Goal: Task Accomplishment & Management: Use online tool/utility

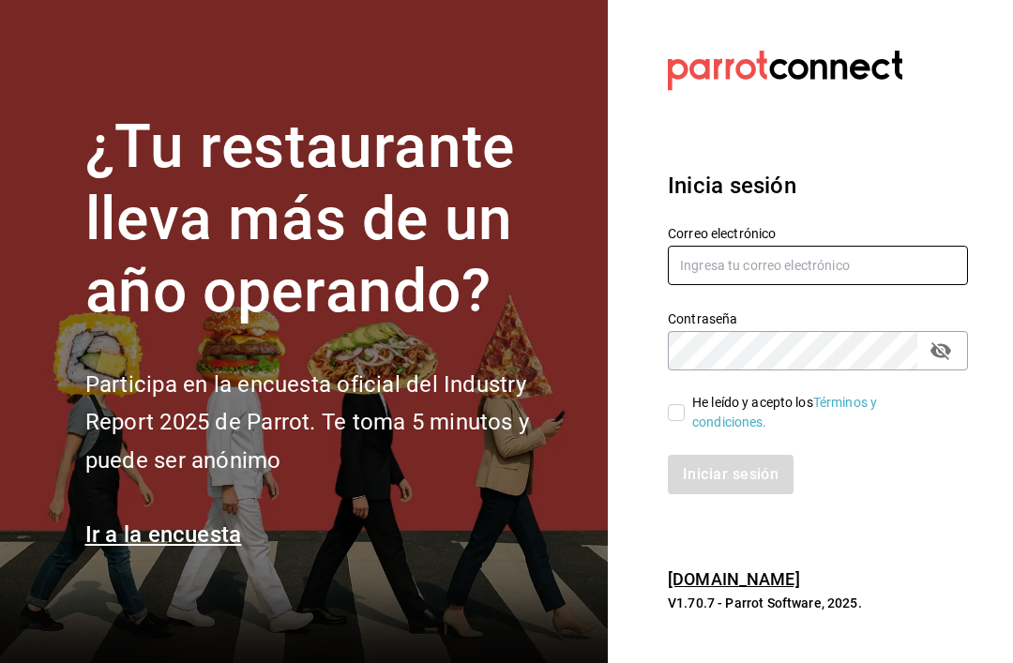
click at [886, 285] on input "text" at bounding box center [818, 265] width 300 height 39
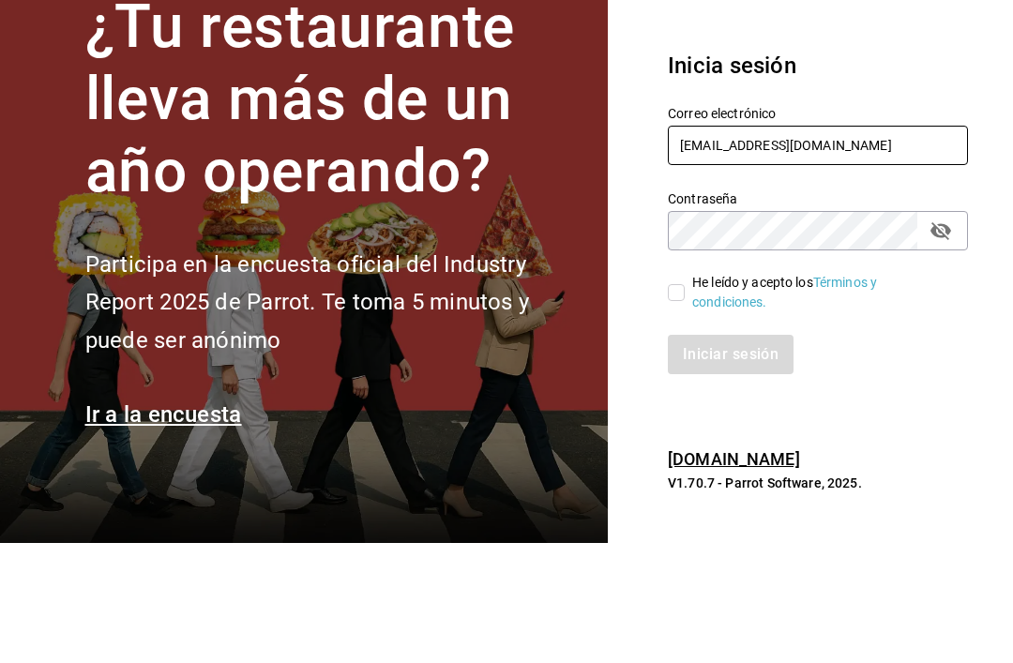
type input "[EMAIL_ADDRESS][DOMAIN_NAME]"
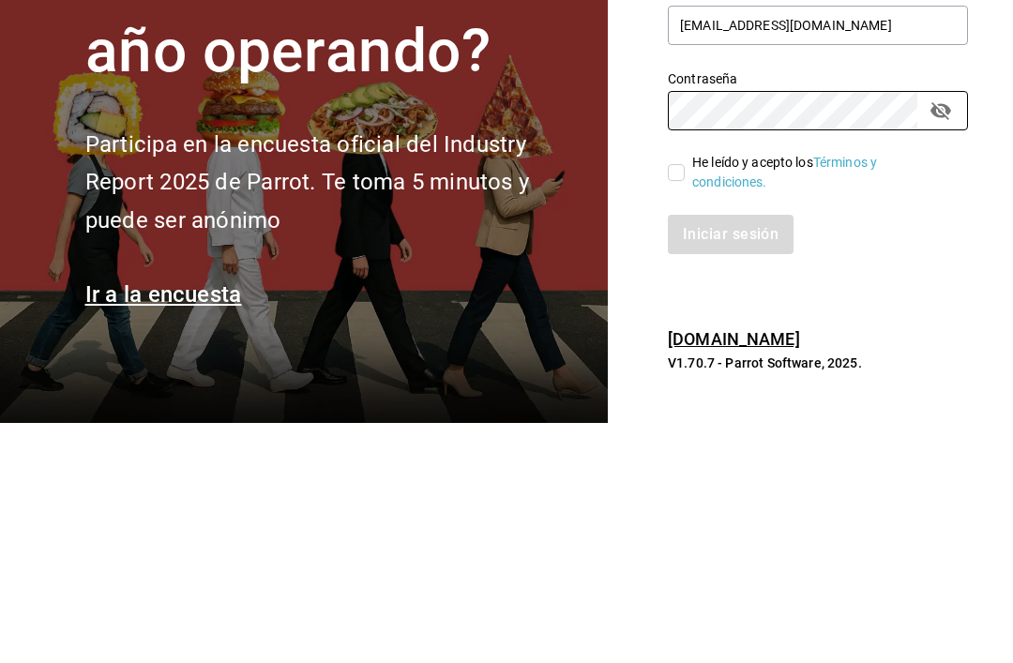
click at [680, 404] on input "He leído y acepto los Términos y condiciones." at bounding box center [676, 412] width 17 height 17
checkbox input "true"
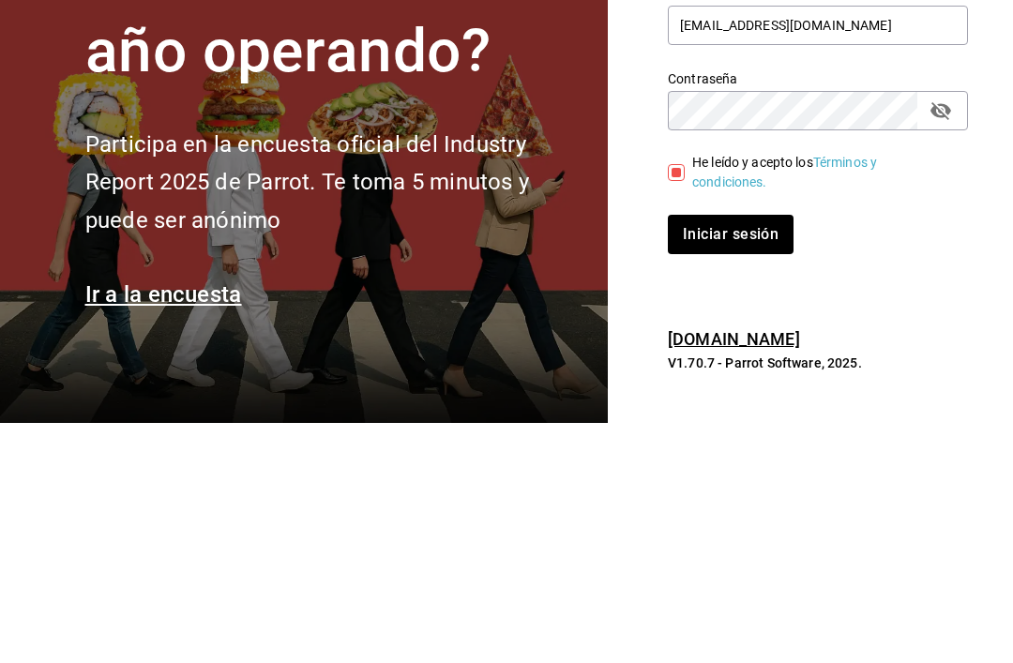
scroll to position [60, 0]
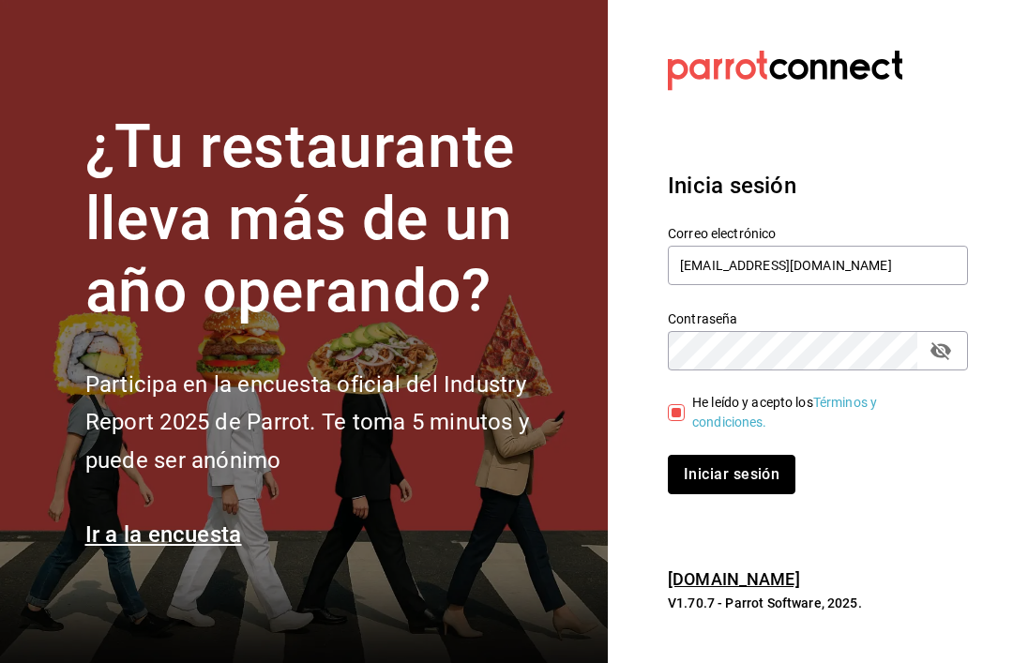
click at [738, 455] on button "Iniciar sesión" at bounding box center [732, 474] width 128 height 39
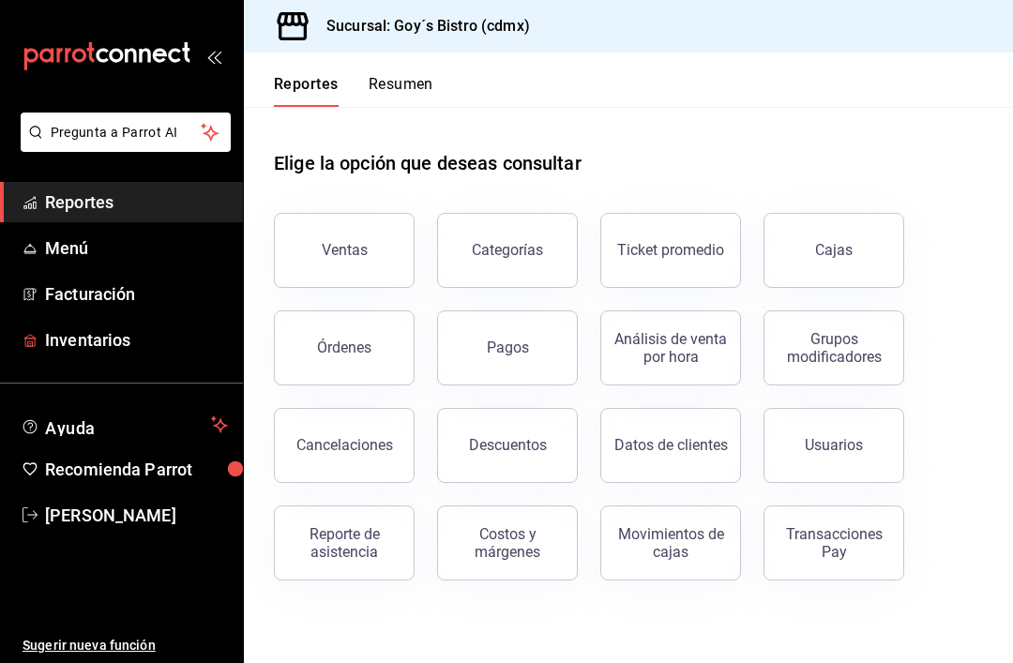
click at [59, 339] on span "Inventarios" at bounding box center [136, 339] width 183 height 25
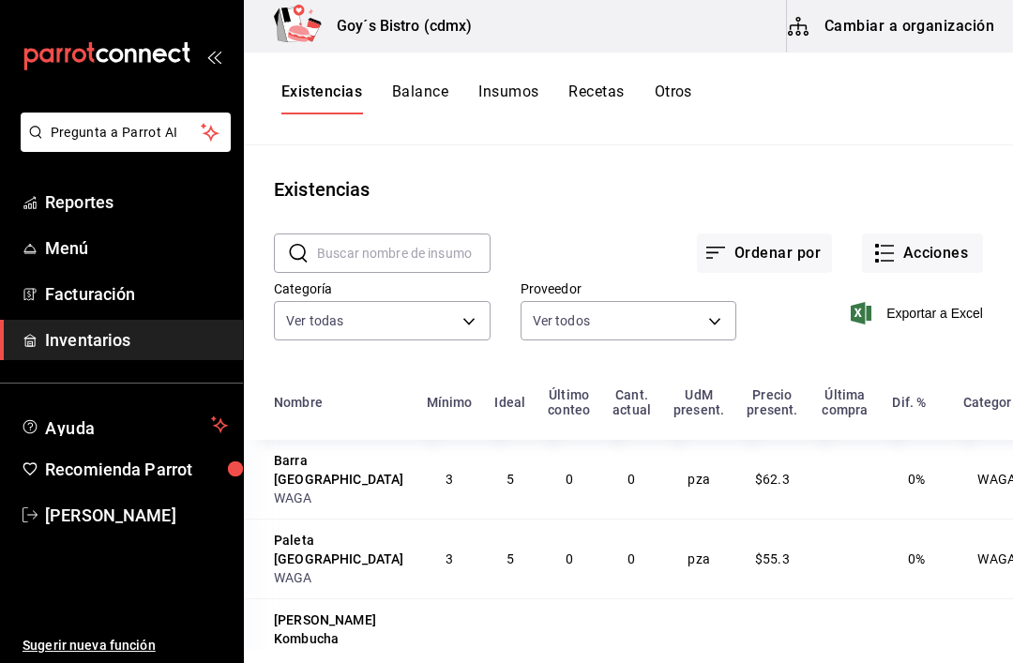
click at [931, 252] on button "Acciones" at bounding box center [922, 252] width 121 height 39
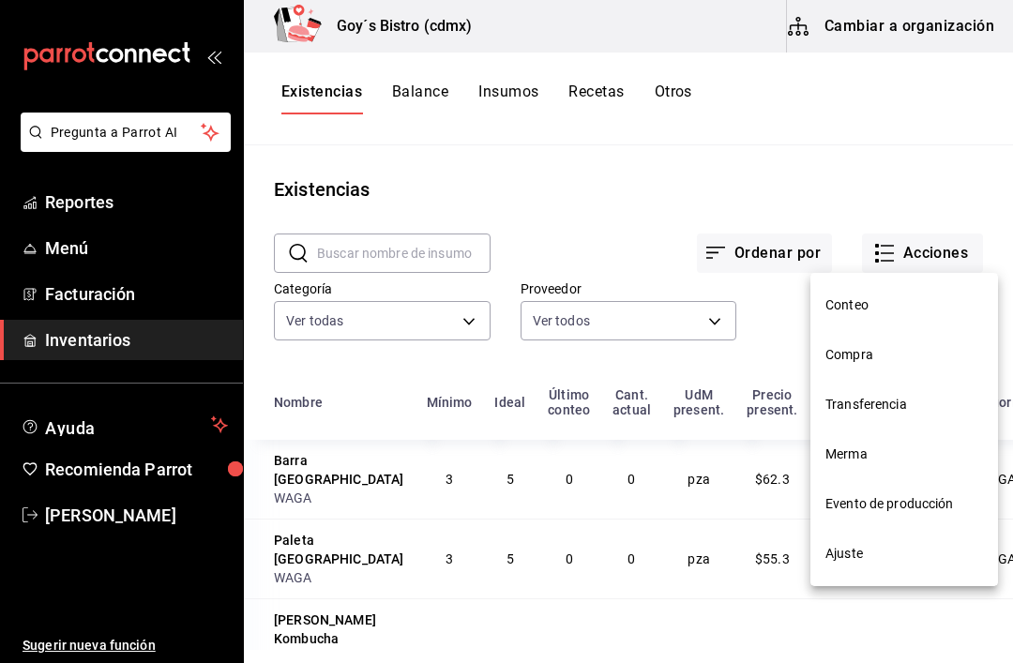
click at [893, 492] on li "Evento de producción" at bounding box center [904, 504] width 188 height 50
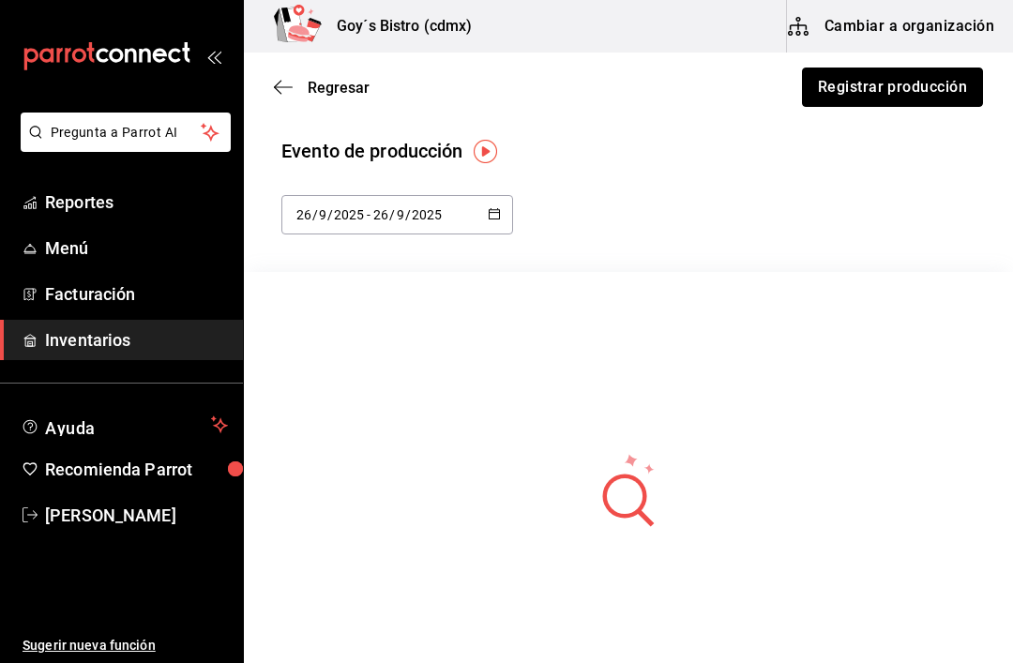
click at [925, 80] on button "Registrar producción" at bounding box center [892, 87] width 181 height 39
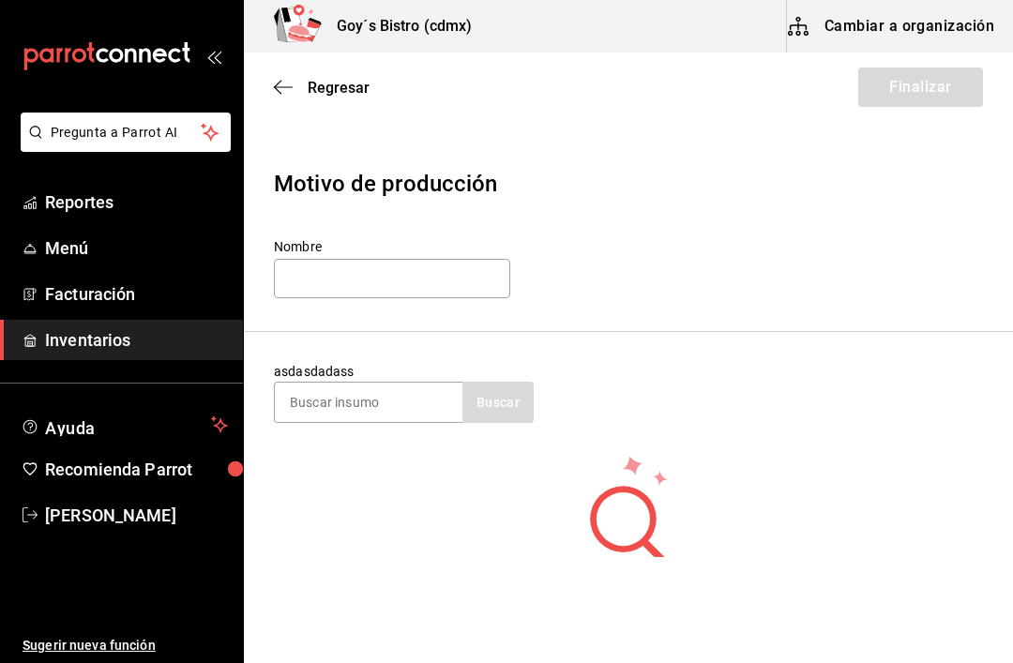
click at [396, 395] on input at bounding box center [369, 402] width 188 height 39
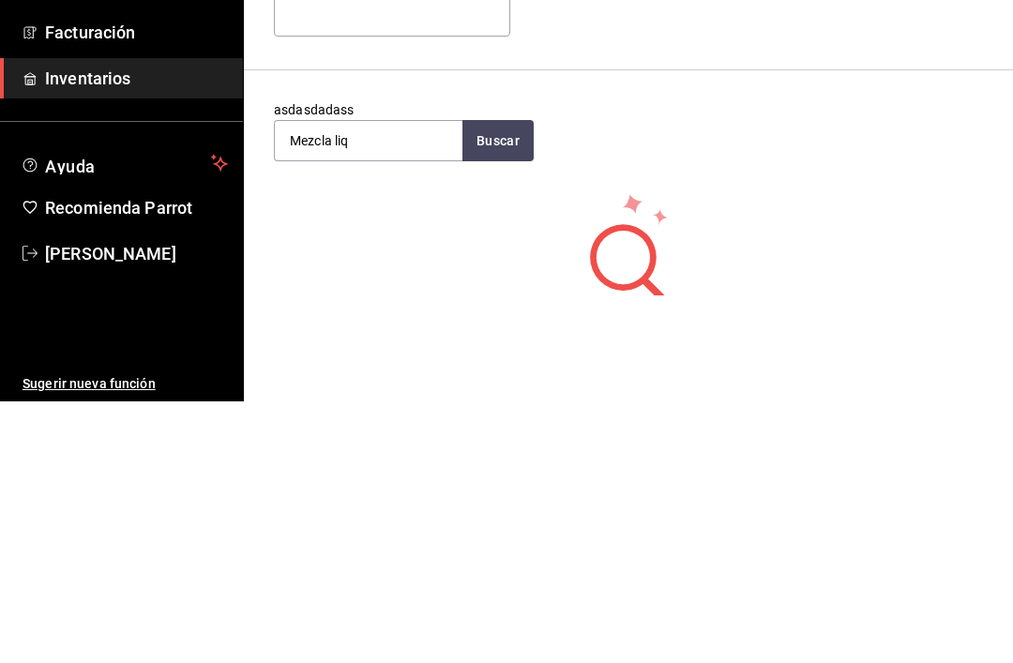
type input "Mezcla liq"
click at [507, 382] on button "Buscar" at bounding box center [497, 402] width 71 height 41
click at [313, 445] on div "Prep mezcla liquida" at bounding box center [356, 456] width 133 height 23
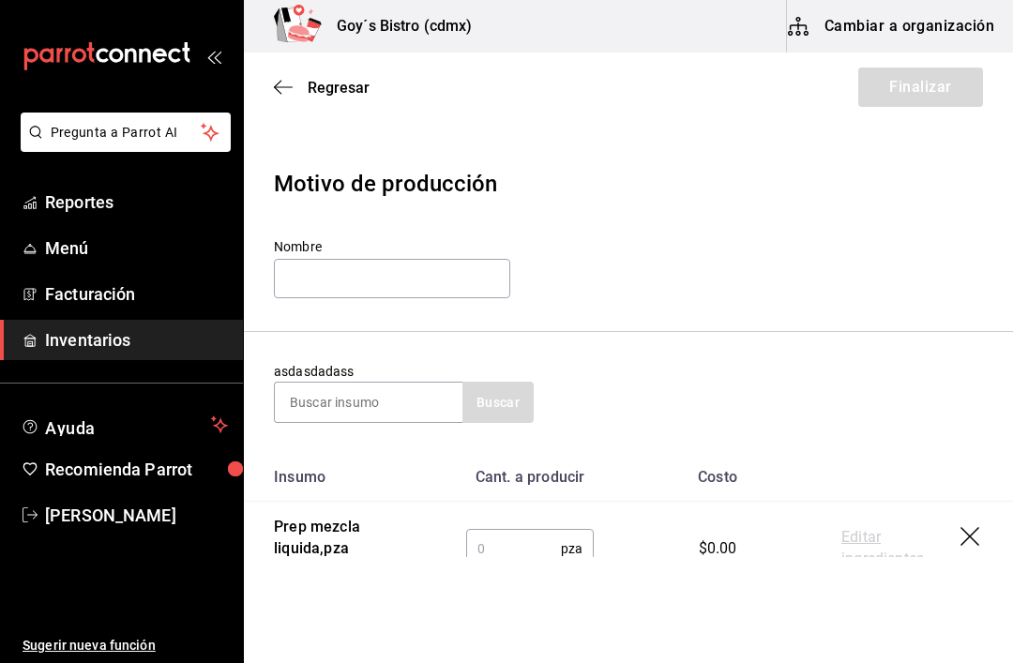
click at [497, 550] on input "text" at bounding box center [513, 549] width 95 height 38
type input "1"
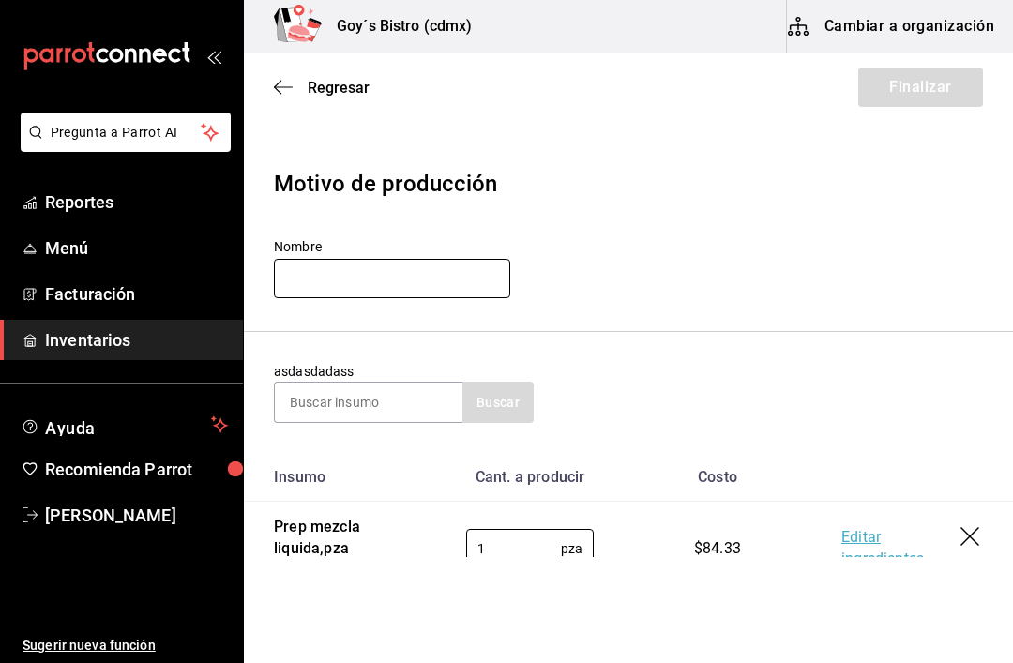
click at [393, 267] on input "text" at bounding box center [392, 278] width 236 height 39
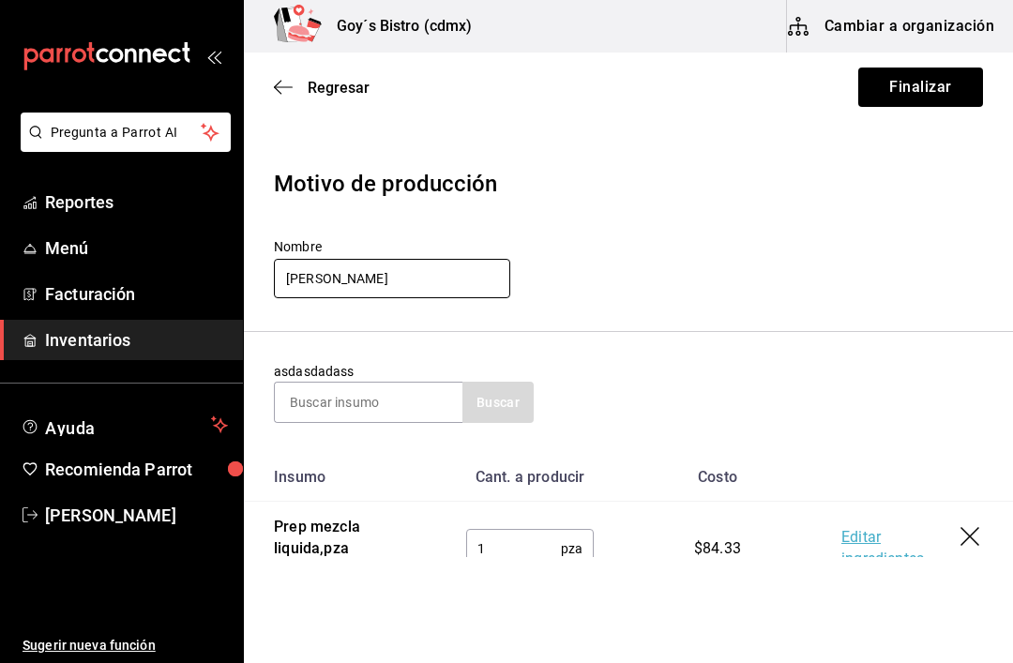
type input "Karla"
click at [930, 93] on button "Finalizar" at bounding box center [920, 87] width 125 height 39
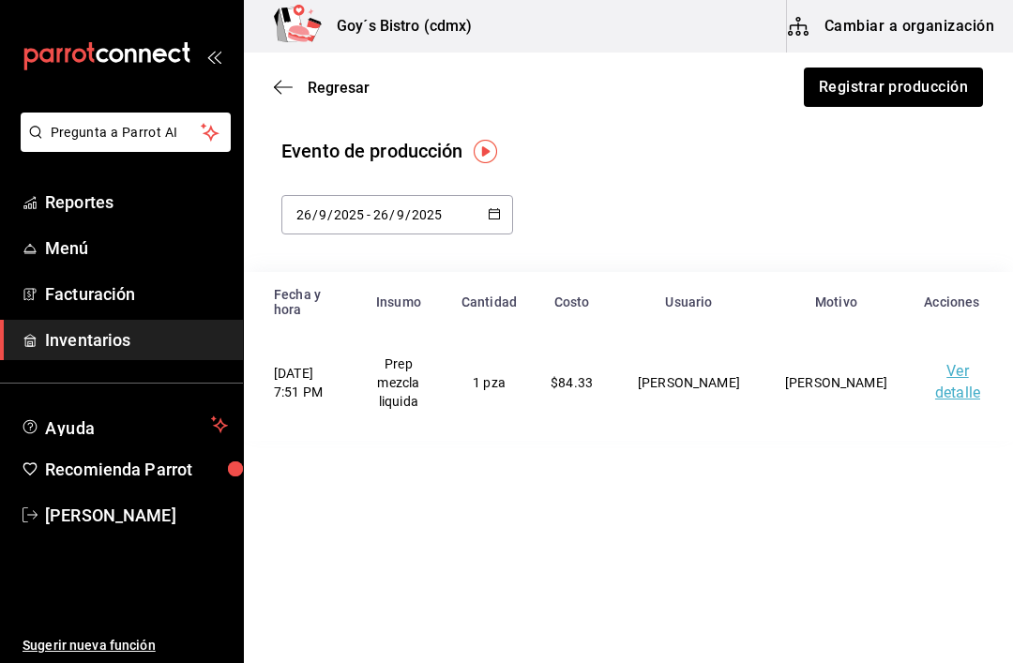
click at [951, 362] on link "Ver detalle" at bounding box center [957, 381] width 45 height 39
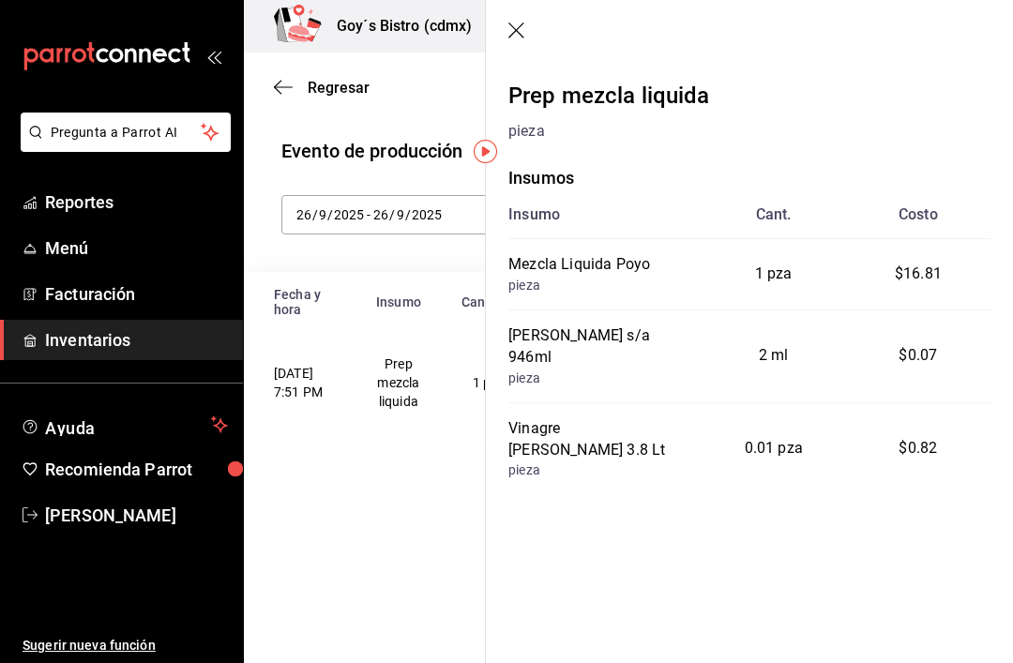
click at [512, 29] on icon "button" at bounding box center [517, 32] width 19 height 19
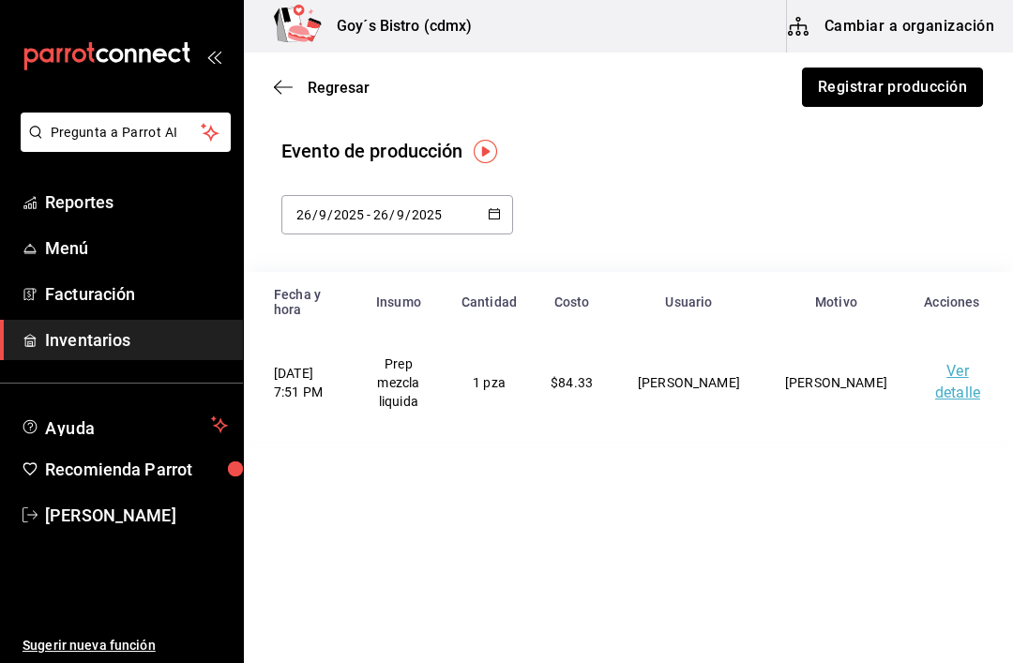
click at [905, 83] on button "Registrar producción" at bounding box center [892, 87] width 181 height 39
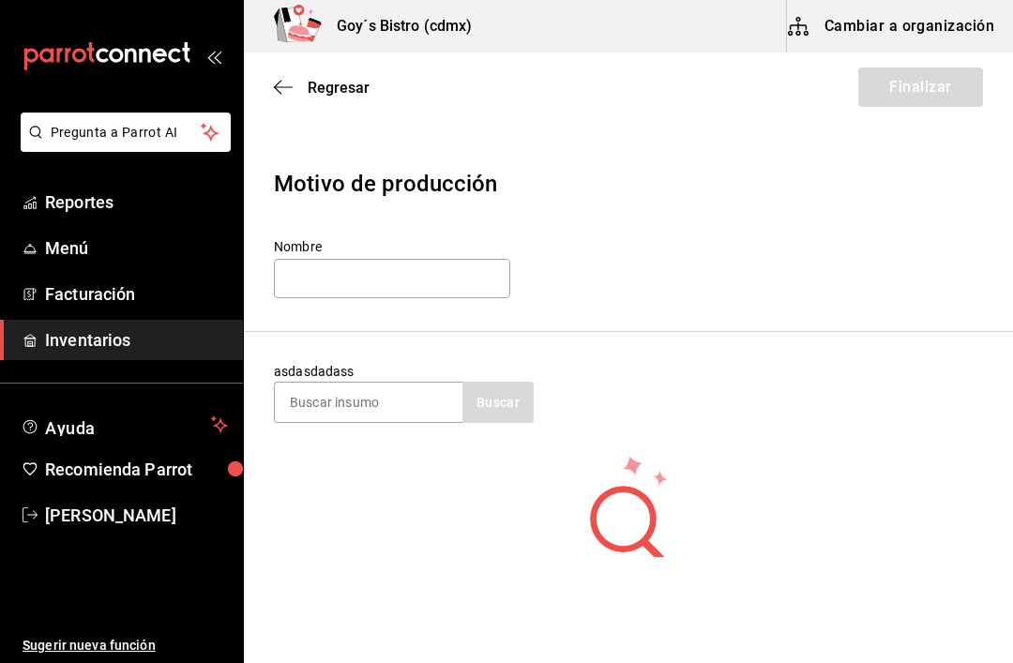
click at [368, 398] on input at bounding box center [369, 402] width 188 height 39
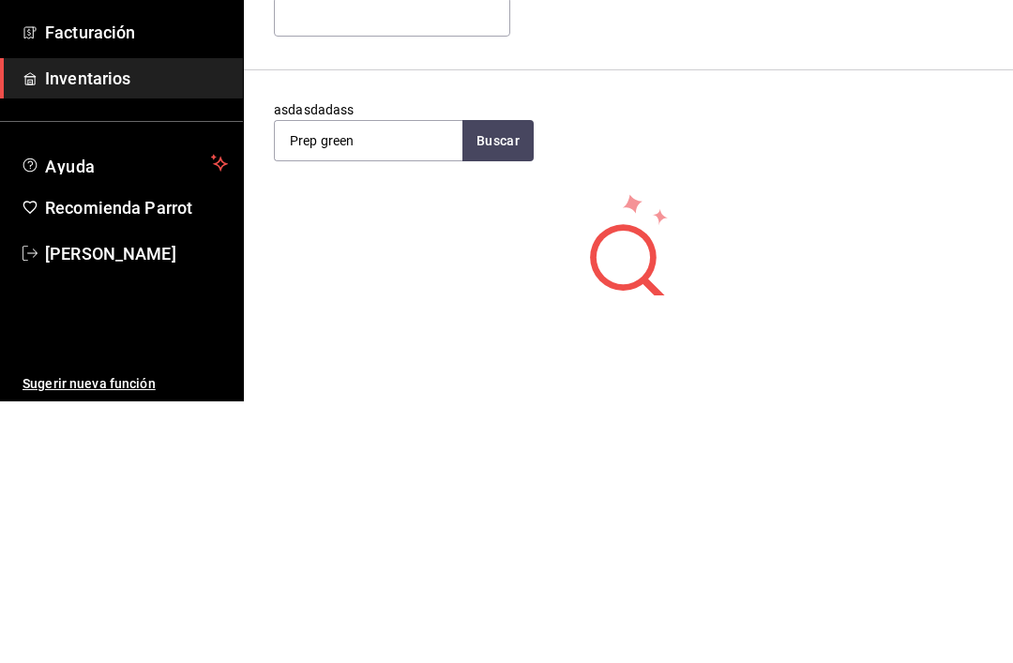
type input "Prep green"
click at [505, 382] on button "Buscar" at bounding box center [497, 402] width 71 height 41
click at [387, 445] on div "Prep Green Detox" at bounding box center [348, 456] width 116 height 23
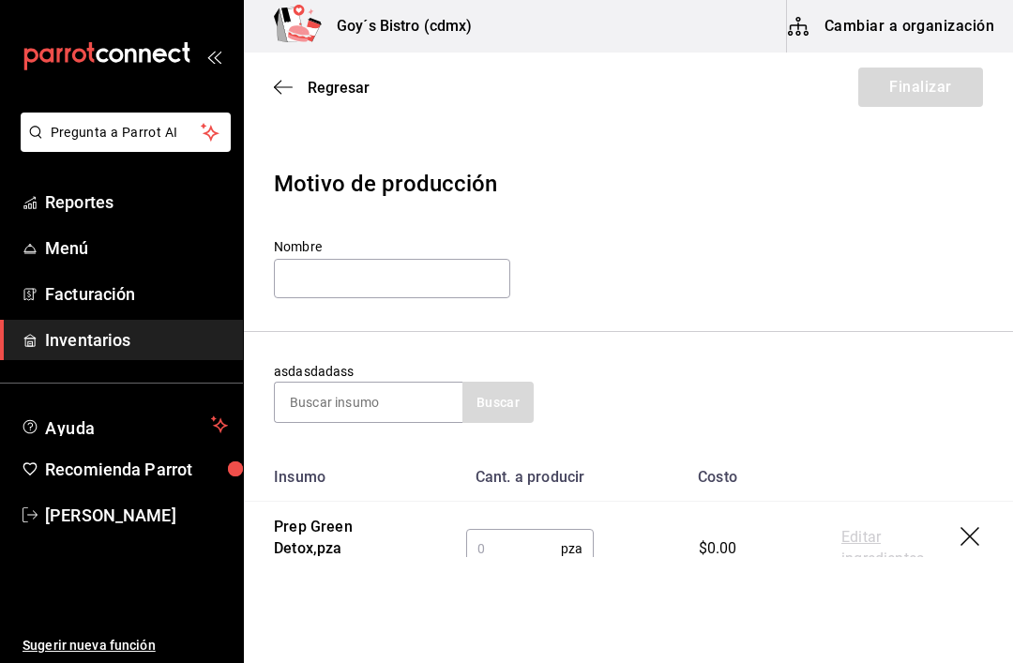
click at [492, 551] on input "text" at bounding box center [513, 549] width 95 height 38
type input "5"
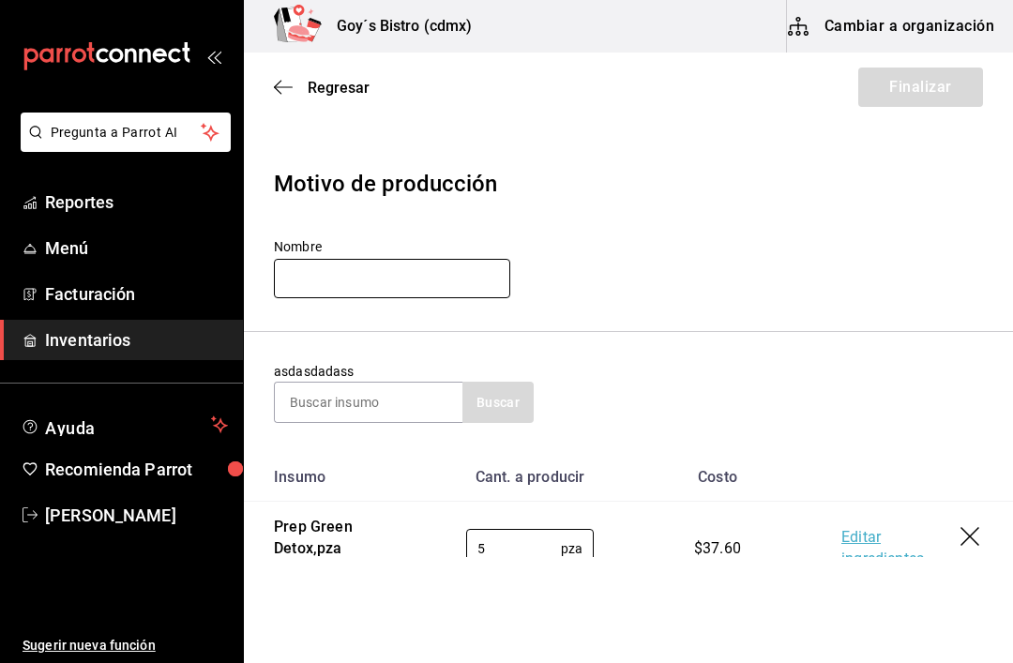
click at [407, 273] on input "text" at bounding box center [392, 278] width 236 height 39
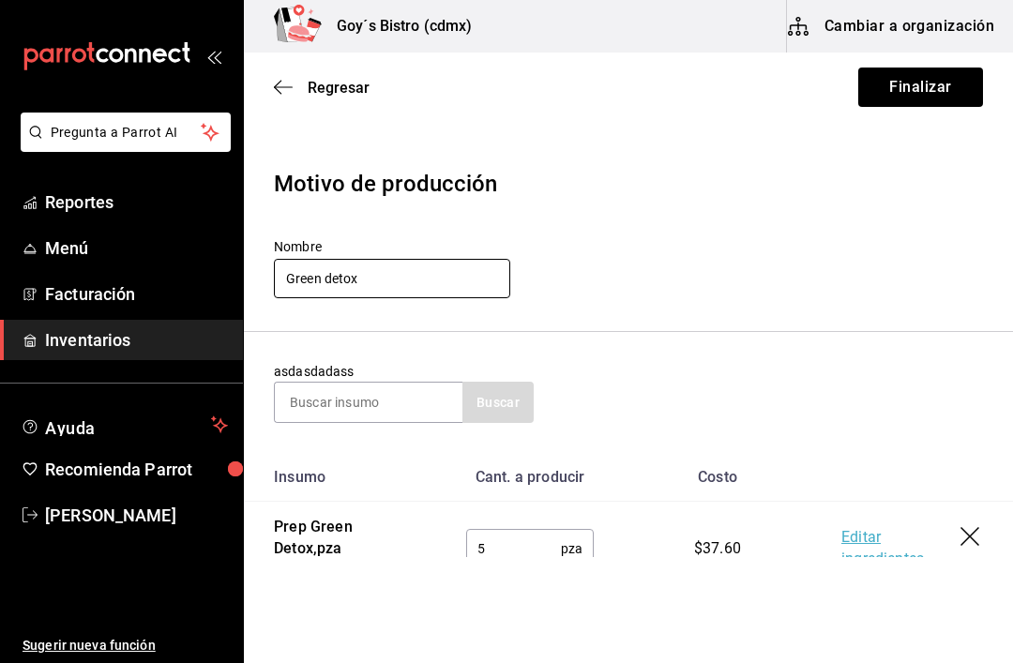
type input "Green detox"
click at [928, 88] on button "Finalizar" at bounding box center [920, 87] width 125 height 39
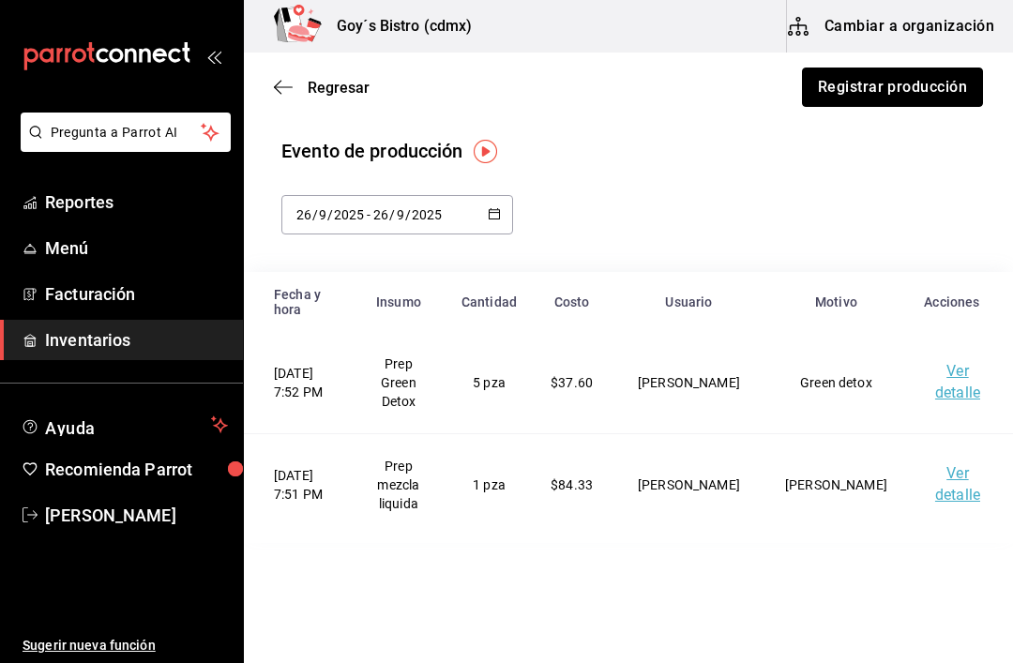
click at [918, 82] on button "Registrar producción" at bounding box center [892, 87] width 181 height 39
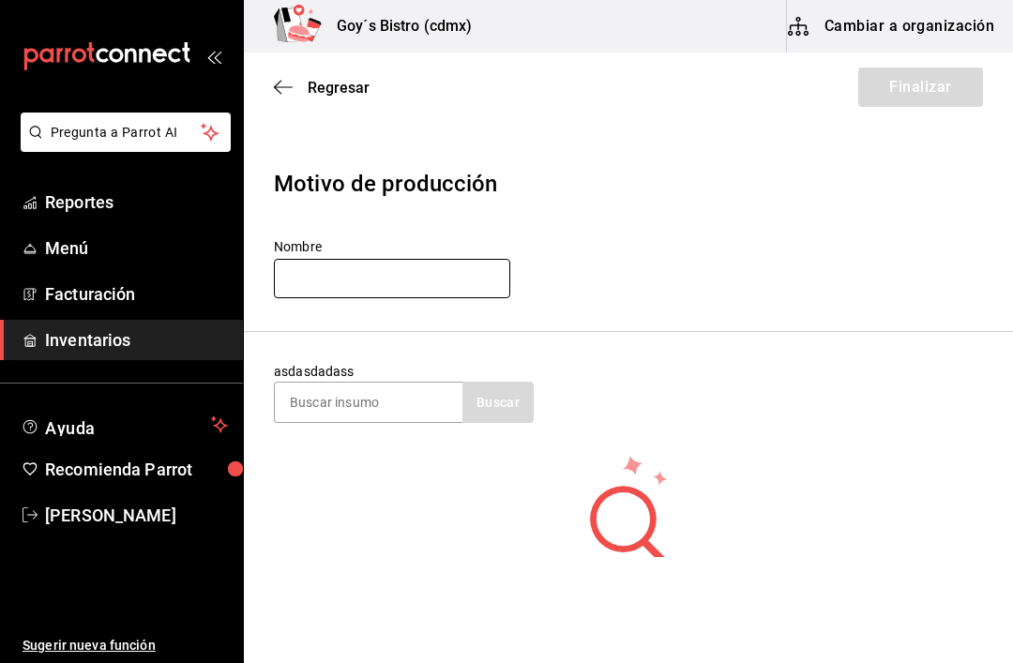
click at [427, 283] on input "text" at bounding box center [392, 278] width 236 height 39
type input "Acai"
click at [390, 396] on input at bounding box center [369, 402] width 188 height 39
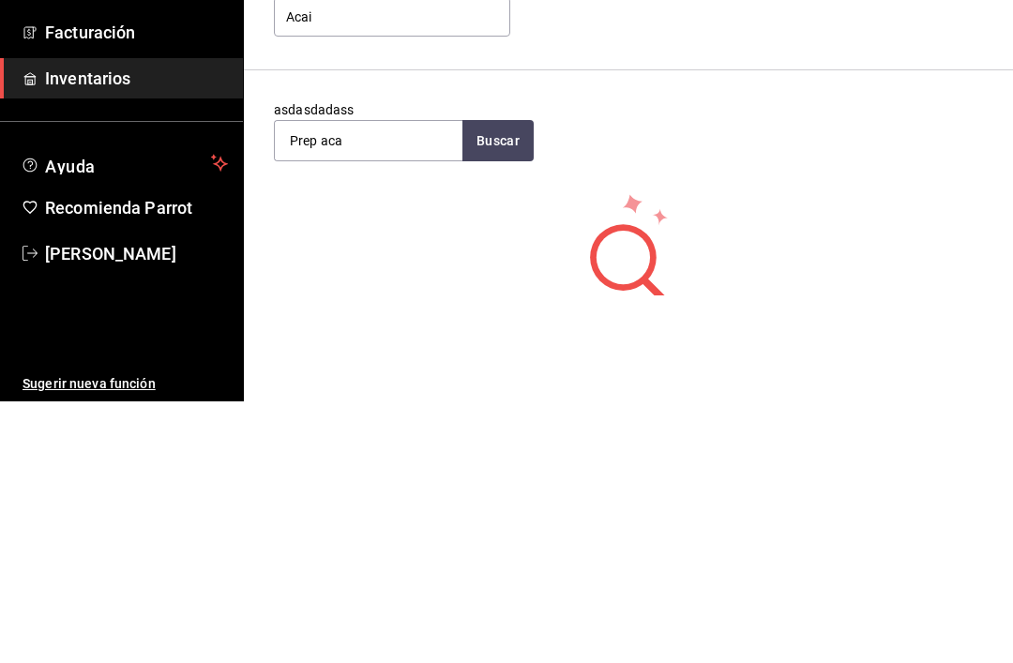
type input "Prep aca"
click at [519, 382] on button "Buscar" at bounding box center [497, 402] width 71 height 41
click at [392, 430] on div "Prep Acaí bowl pieza - Interno" at bounding box center [369, 466] width 188 height 72
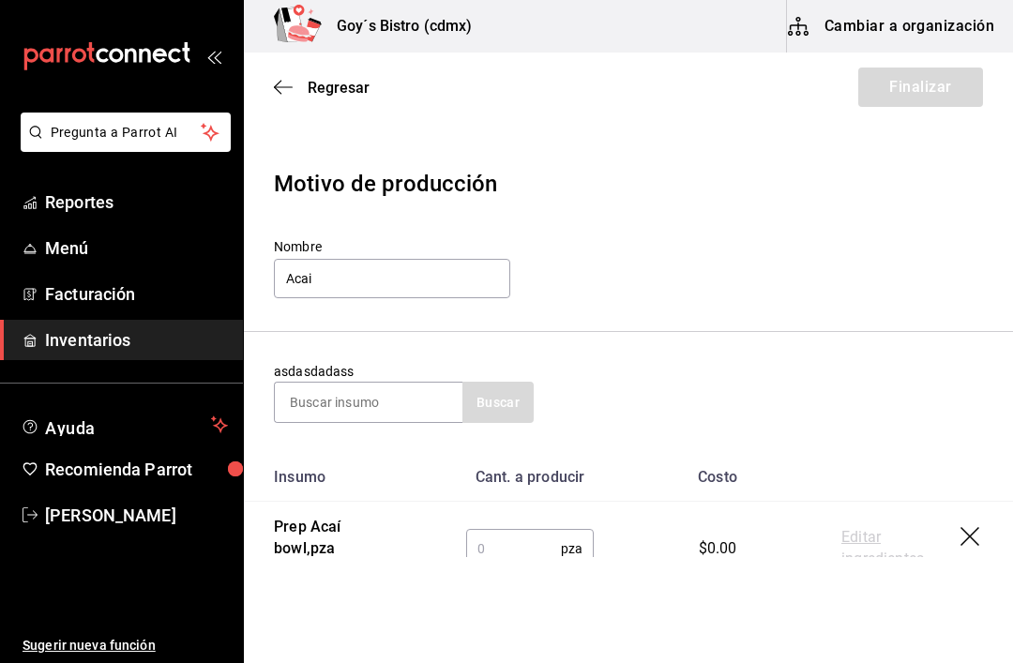
click at [509, 542] on input "text" at bounding box center [513, 549] width 95 height 38
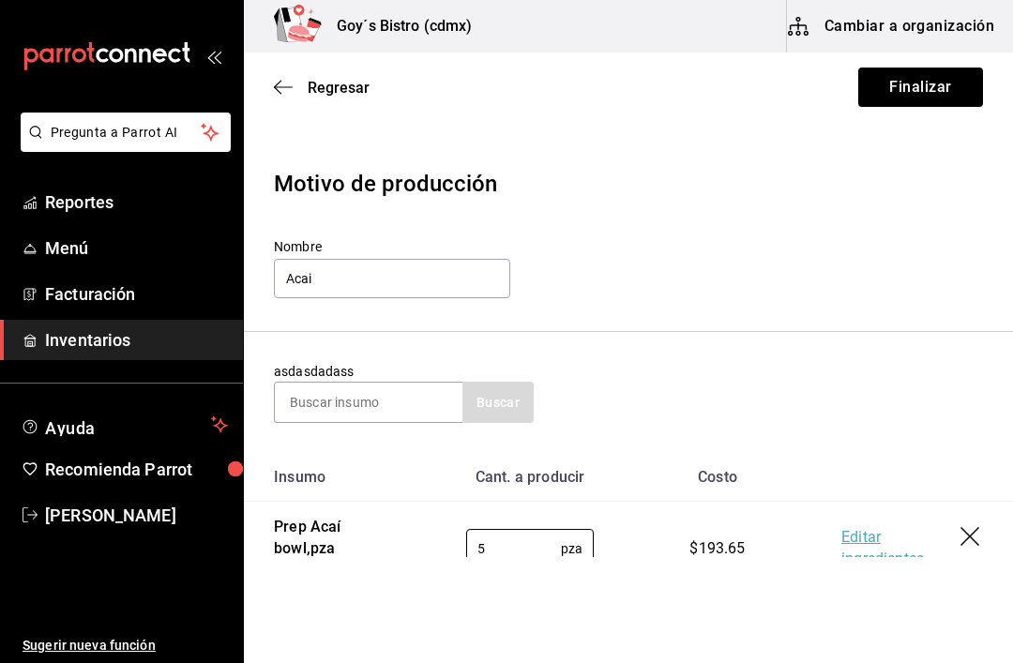
type input "5"
click at [938, 85] on button "Finalizar" at bounding box center [920, 87] width 125 height 39
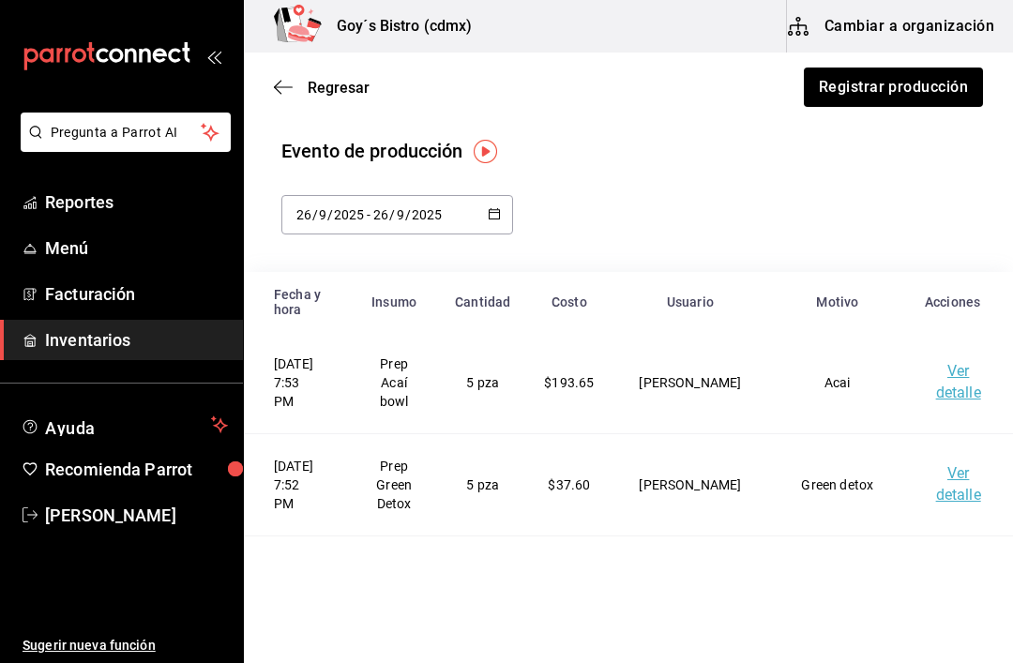
click at [284, 79] on span "Regresar" at bounding box center [322, 88] width 96 height 18
